Goal: Book appointment/travel/reservation

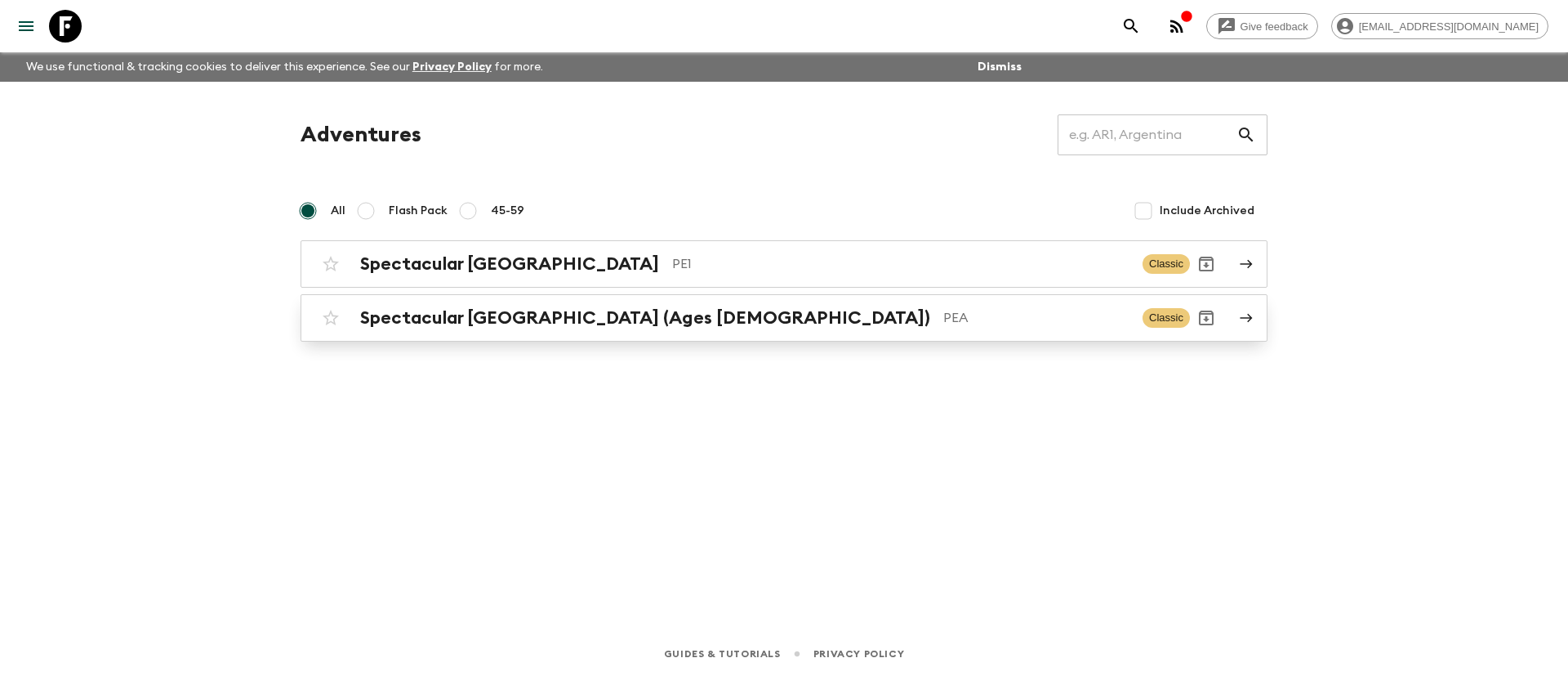
click at [494, 310] on h2 "Spectacular [GEOGRAPHIC_DATA] (Ages [DEMOGRAPHIC_DATA])" at bounding box center [645, 318] width 571 height 22
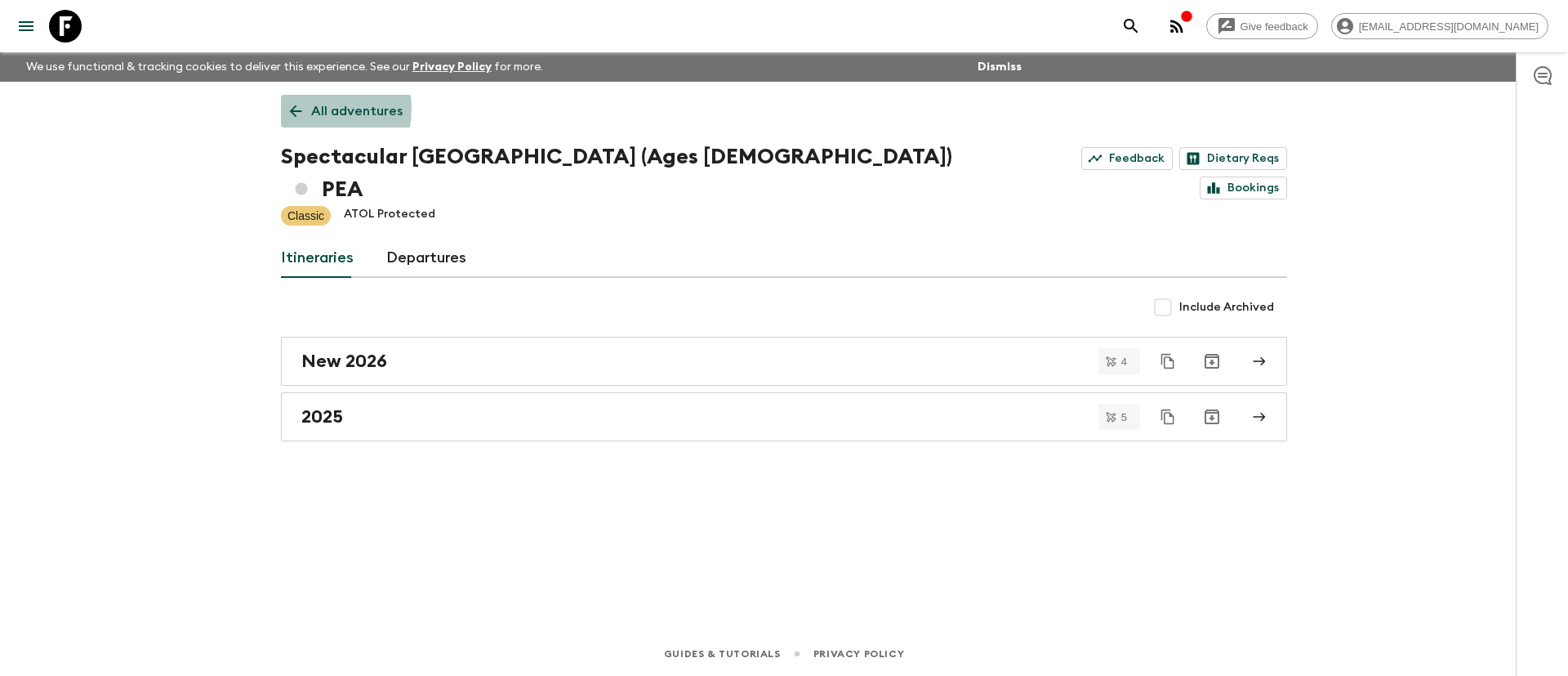
click at [313, 108] on p "All adventures" at bounding box center [356, 111] width 91 height 20
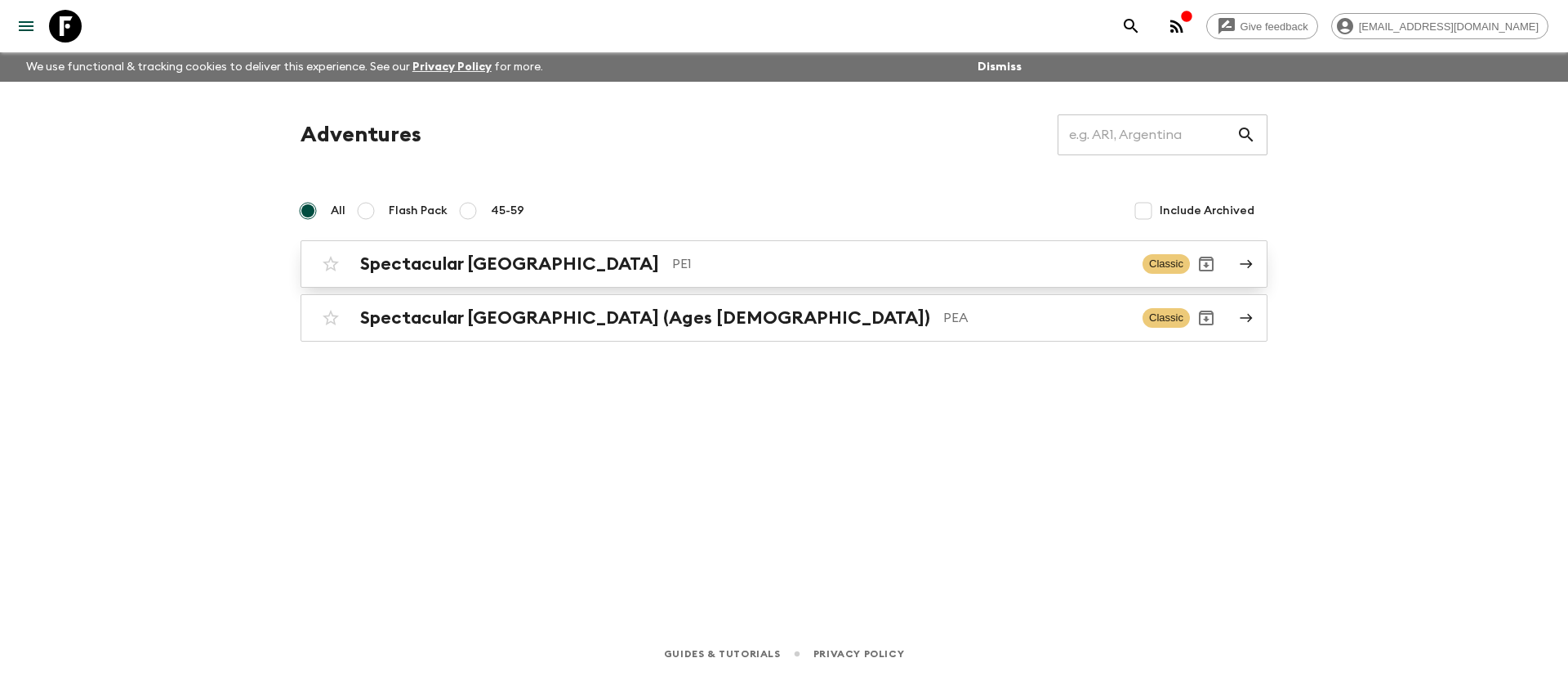
drag, startPoint x: 521, startPoint y: 236, endPoint x: 532, endPoint y: 258, distance: 24.6
click at [521, 238] on div "Adventures ​ All Flash Pack 45-59 Include Archived Spectacular [GEOGRAPHIC_DATA…" at bounding box center [784, 227] width 1006 height 227
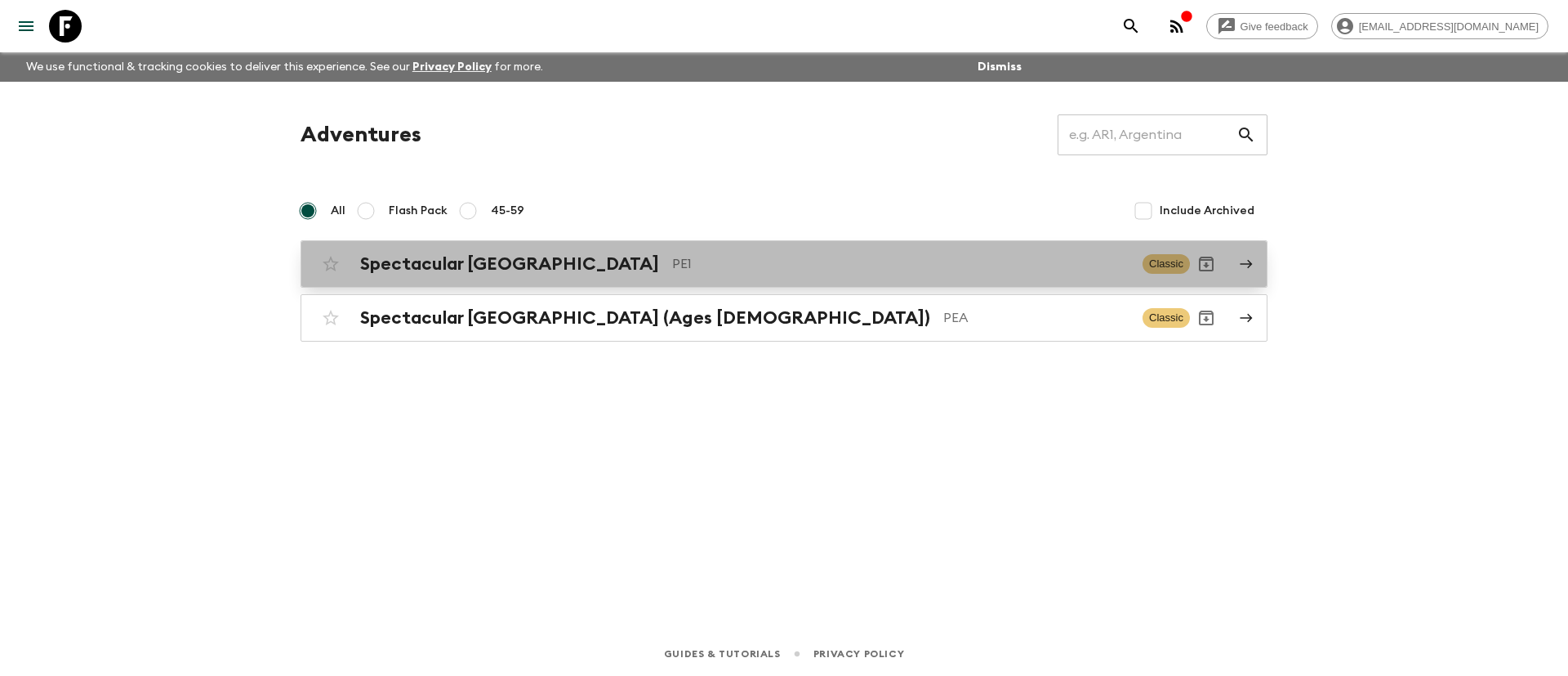
click at [672, 259] on p "PE1" at bounding box center [900, 264] width 457 height 20
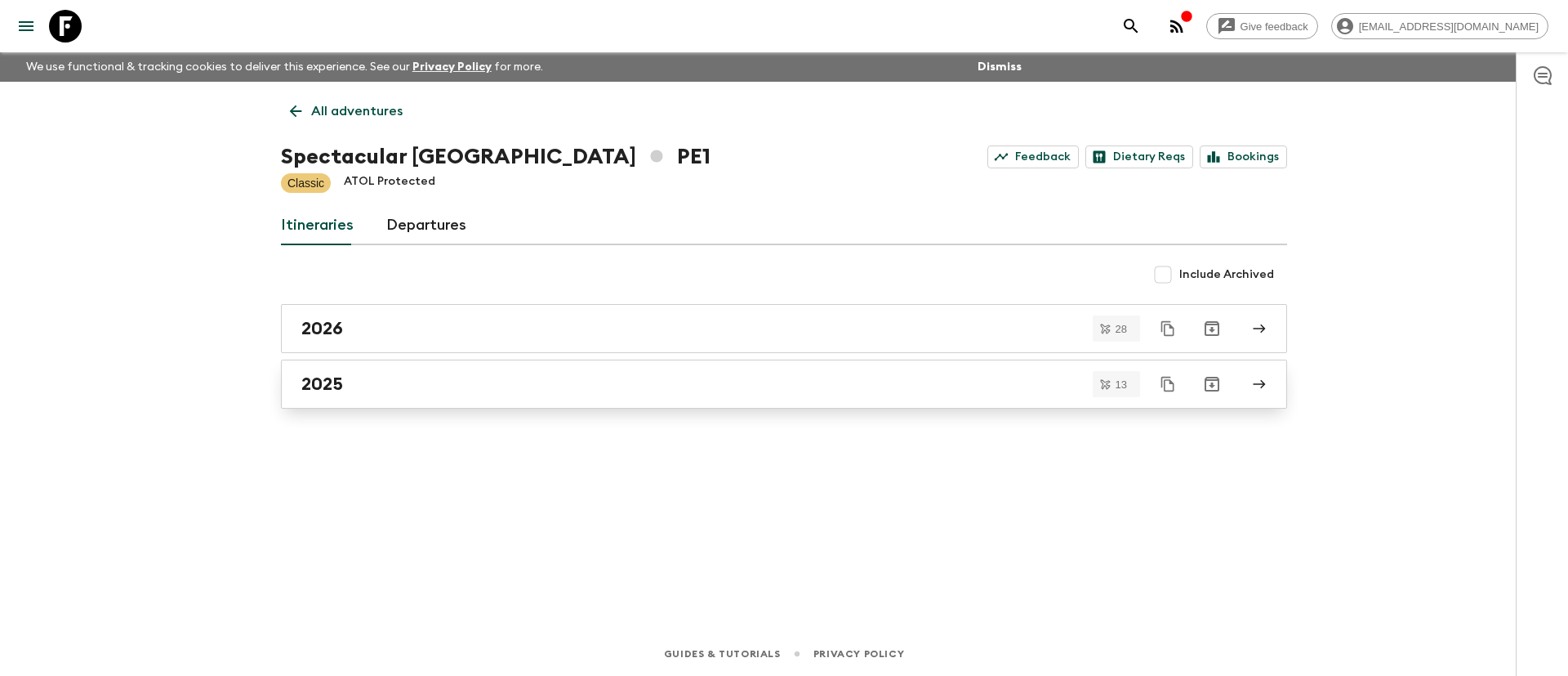
click at [352, 372] on link "2025" at bounding box center [784, 384] width 1006 height 49
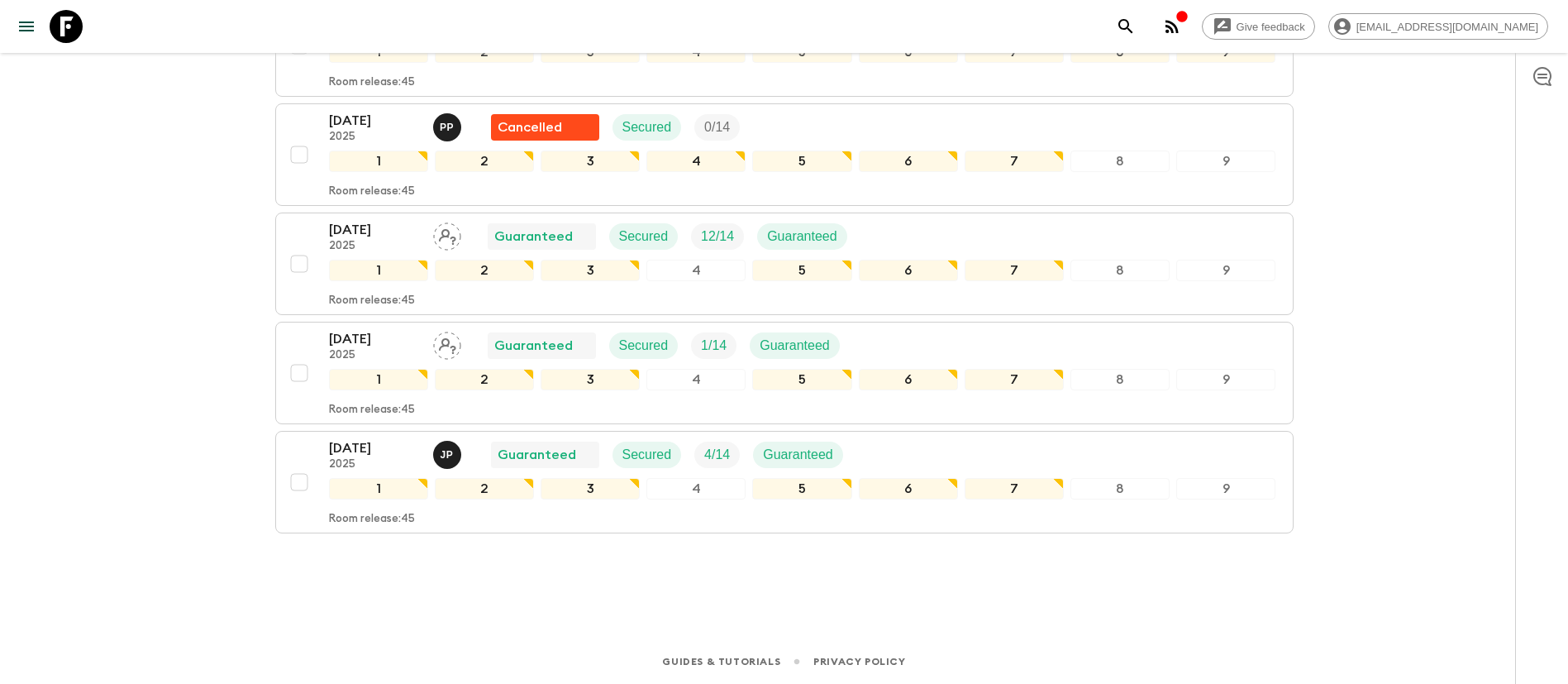
scroll to position [983, 0]
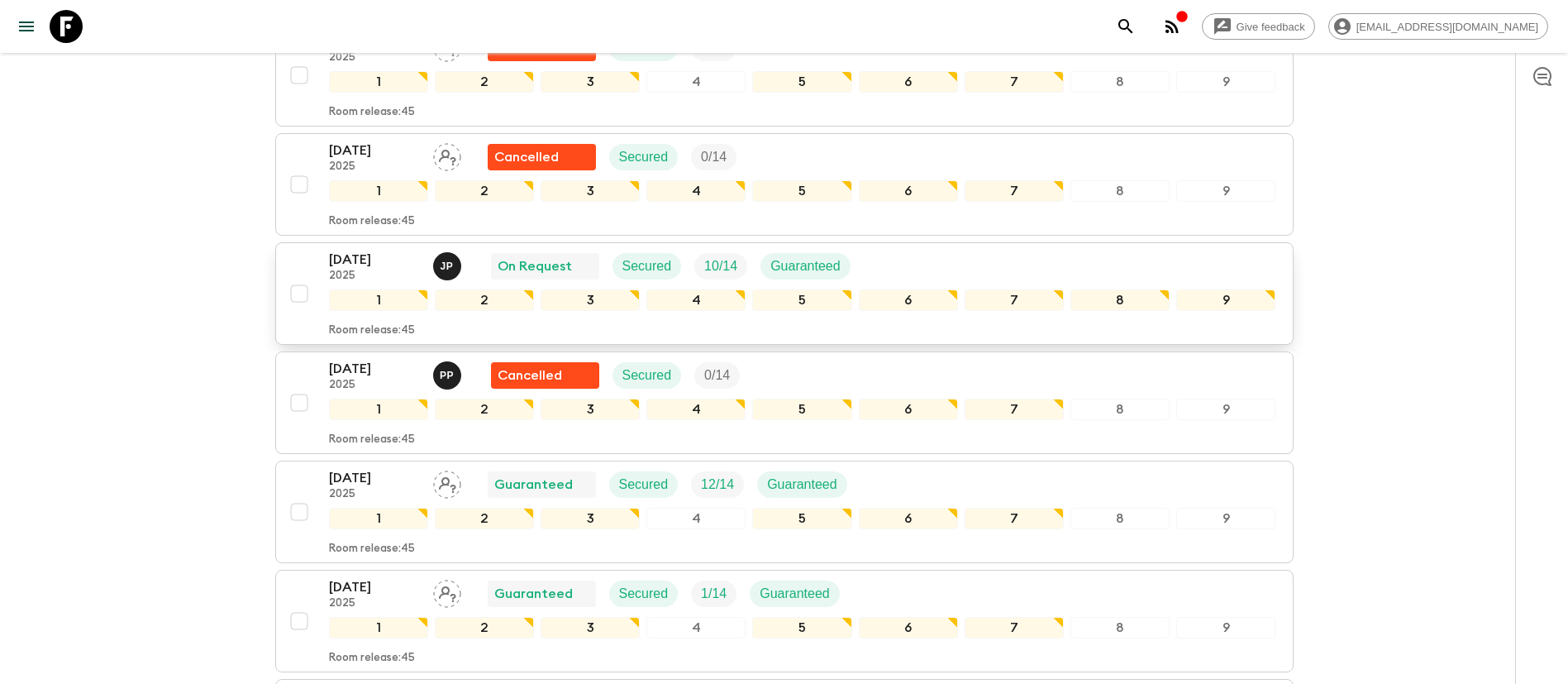
click at [879, 252] on div "[DATE] 2025 J P On Request Secured 10 / 14 Guaranteed" at bounding box center [802, 266] width 948 height 33
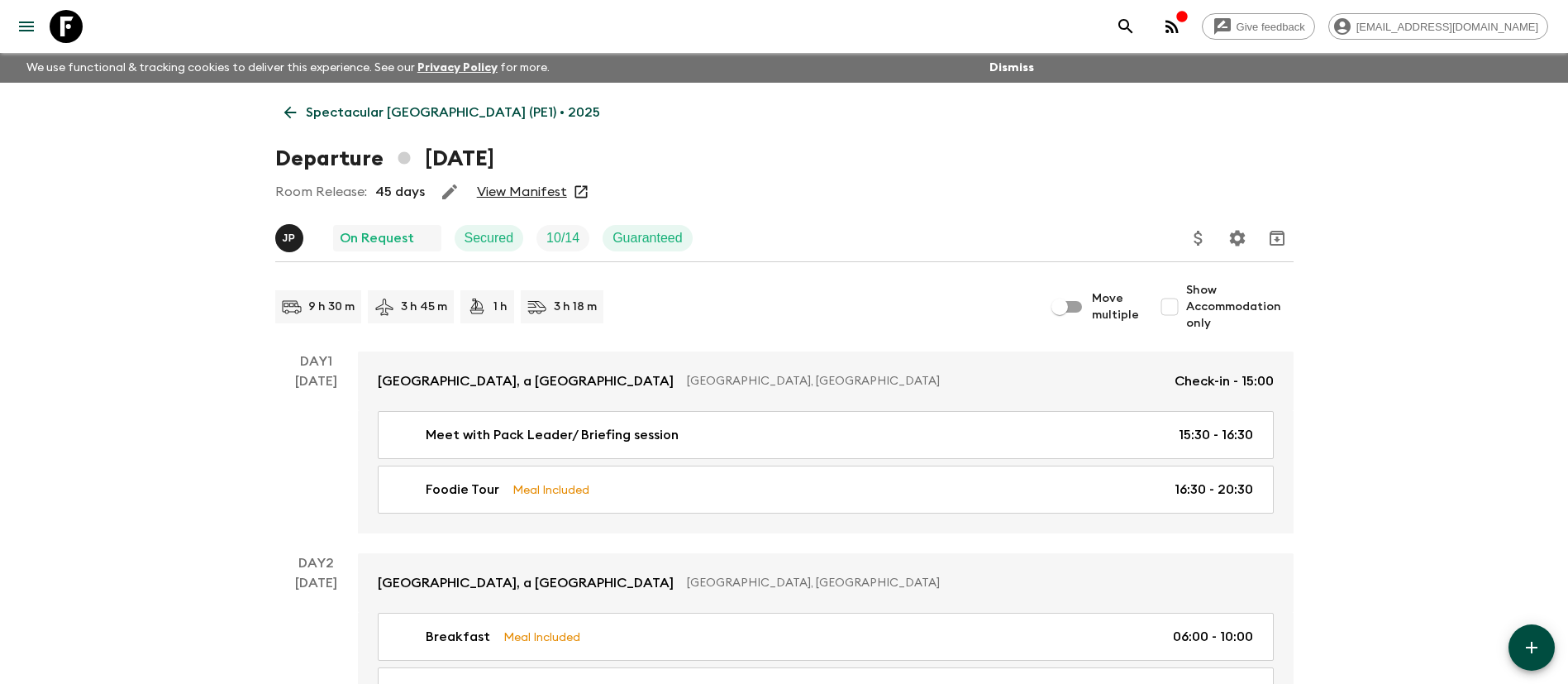
click at [544, 183] on link "View Manifest" at bounding box center [522, 191] width 91 height 17
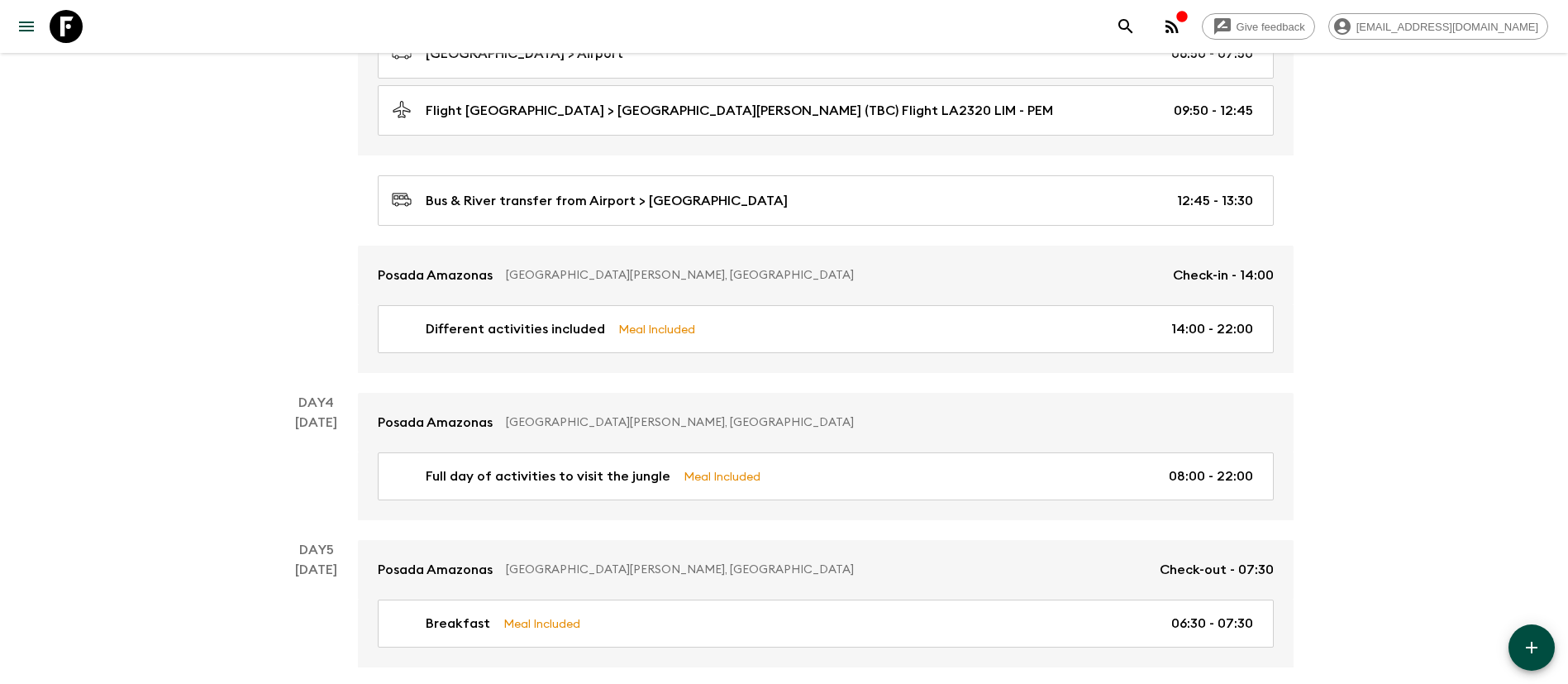
scroll to position [1364, 0]
